Goal: Book appointment/travel/reservation

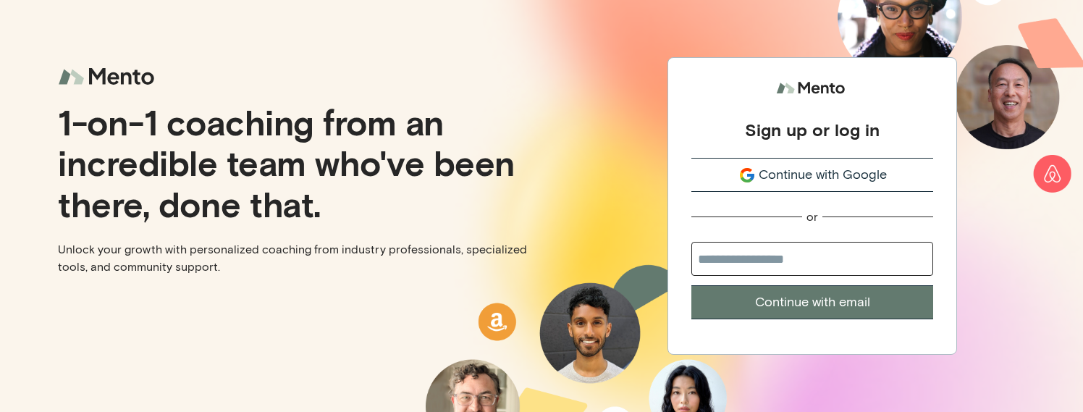
click at [795, 168] on span "Continue with Google" at bounding box center [822, 175] width 128 height 20
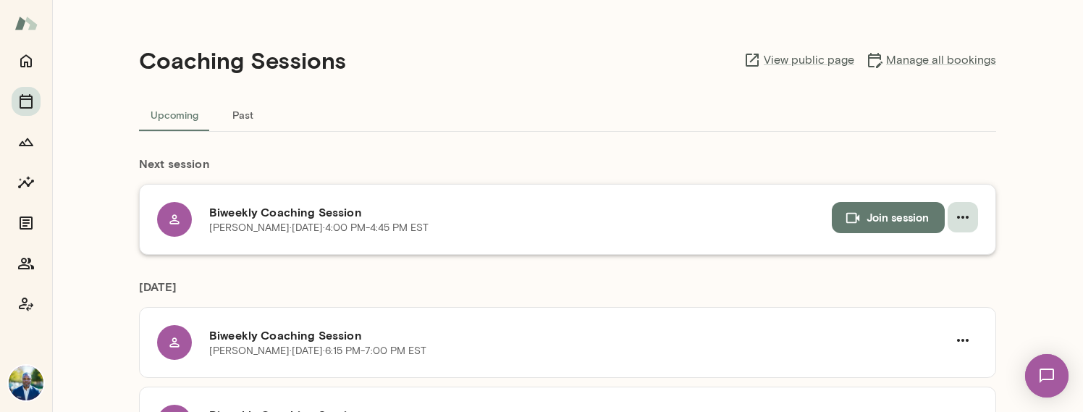
click at [954, 219] on icon "button" at bounding box center [962, 216] width 17 height 17
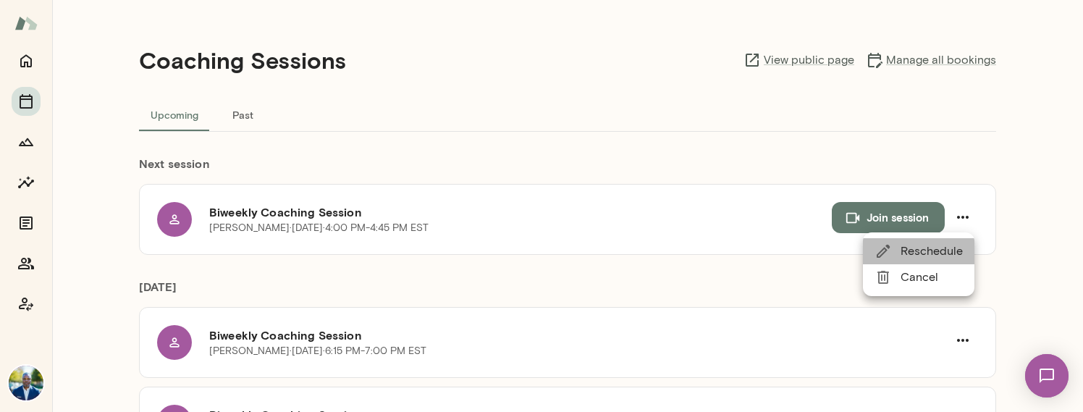
click at [933, 247] on span "Reschedule" at bounding box center [931, 250] width 62 height 17
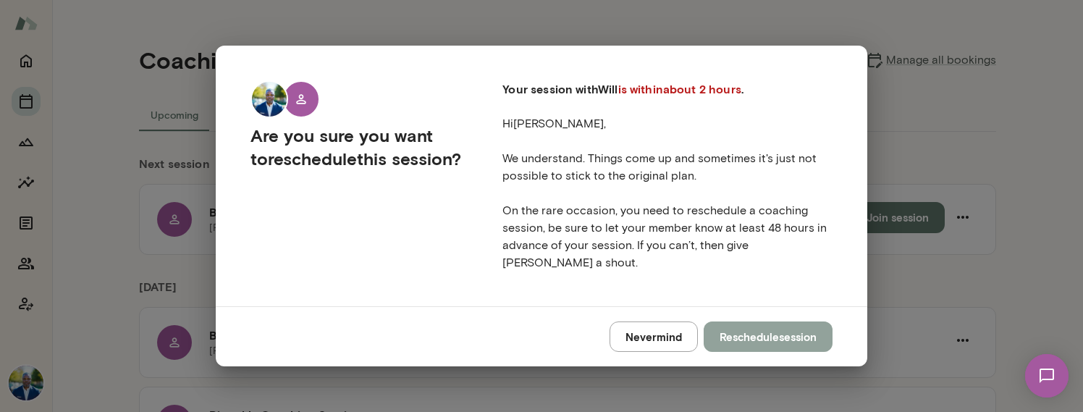
click at [765, 325] on button "Reschedule session" at bounding box center [767, 336] width 129 height 30
